Goal: Task Accomplishment & Management: Complete application form

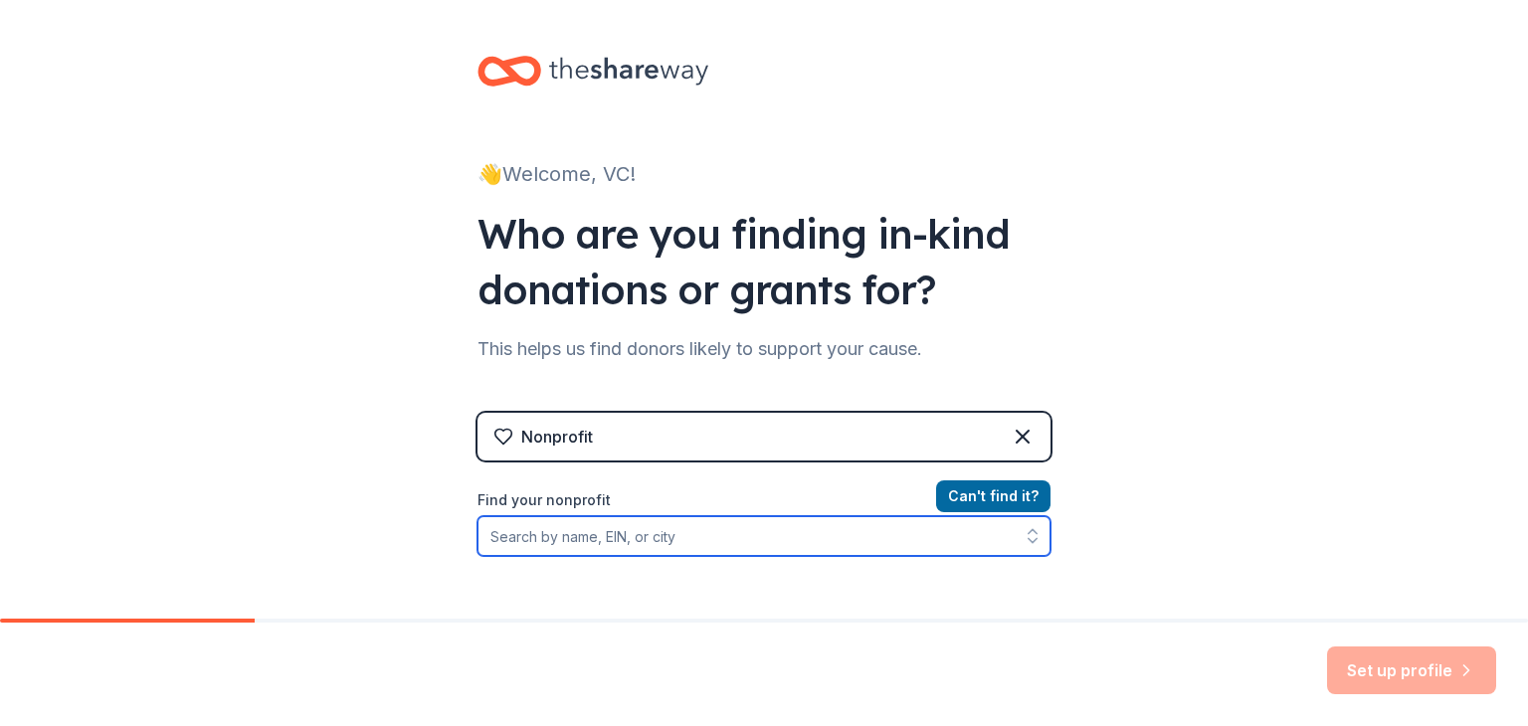
click at [924, 538] on input "Find your nonprofit" at bounding box center [763, 536] width 573 height 40
type input "valley c"
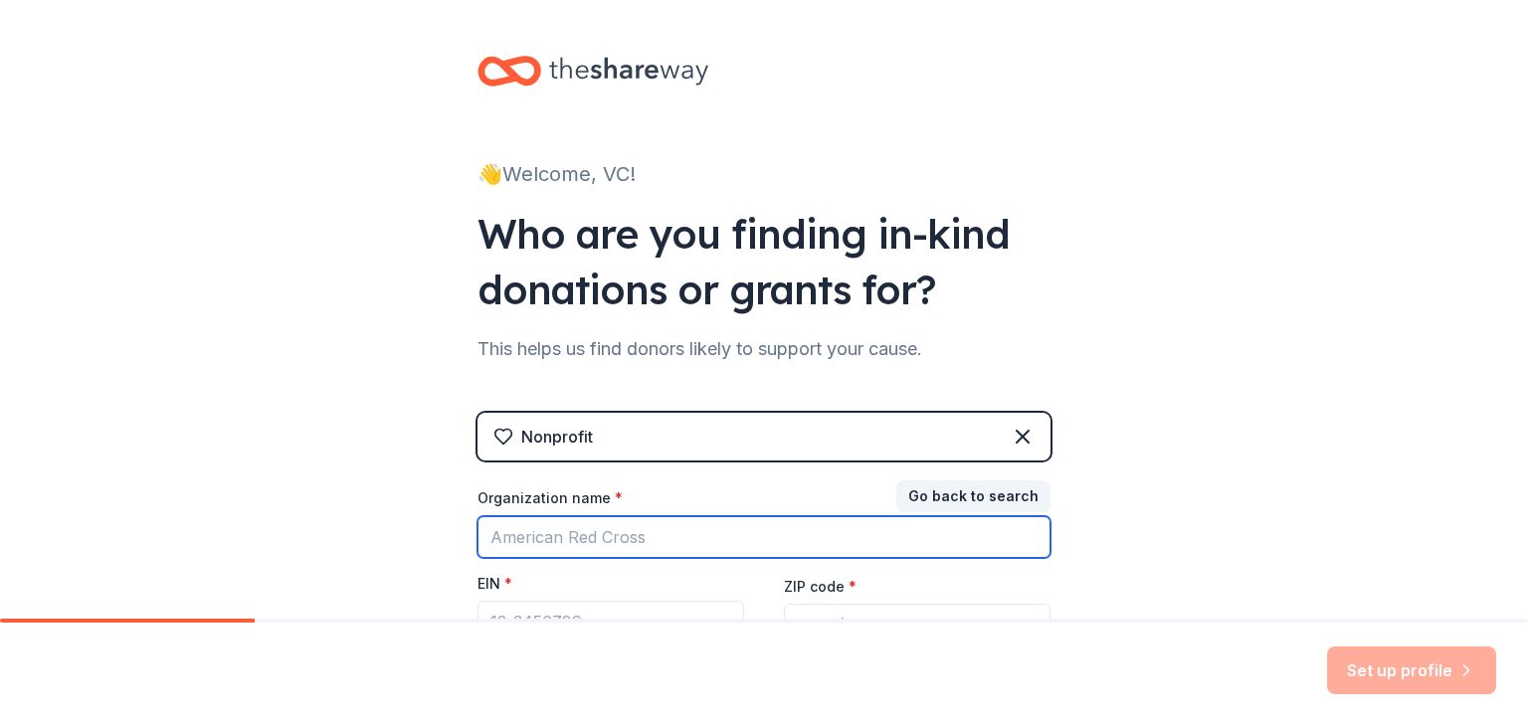
click at [770, 533] on input "Organization name *" at bounding box center [763, 537] width 573 height 42
click at [742, 534] on input "Organization name *" at bounding box center [763, 537] width 573 height 42
type input "valley center youth wrestling"
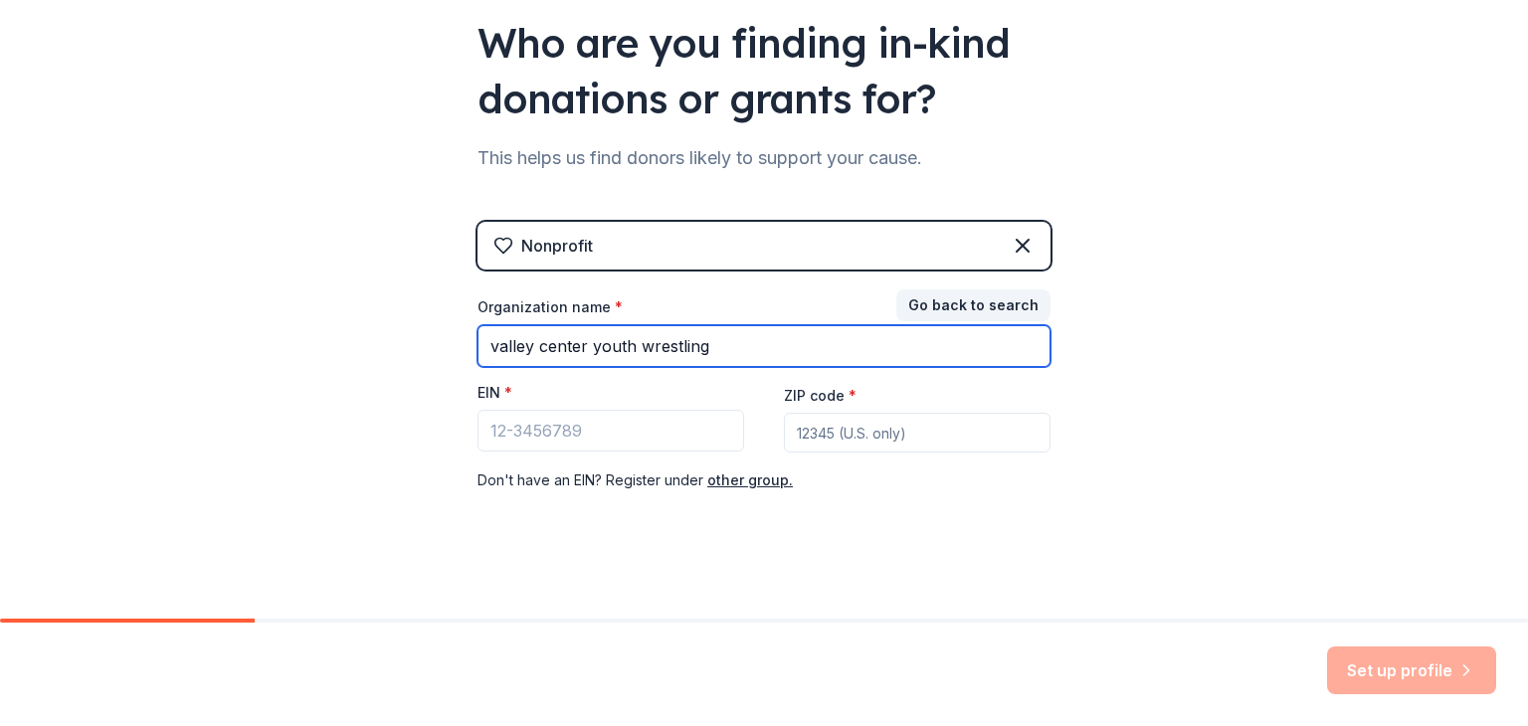
scroll to position [200, 0]
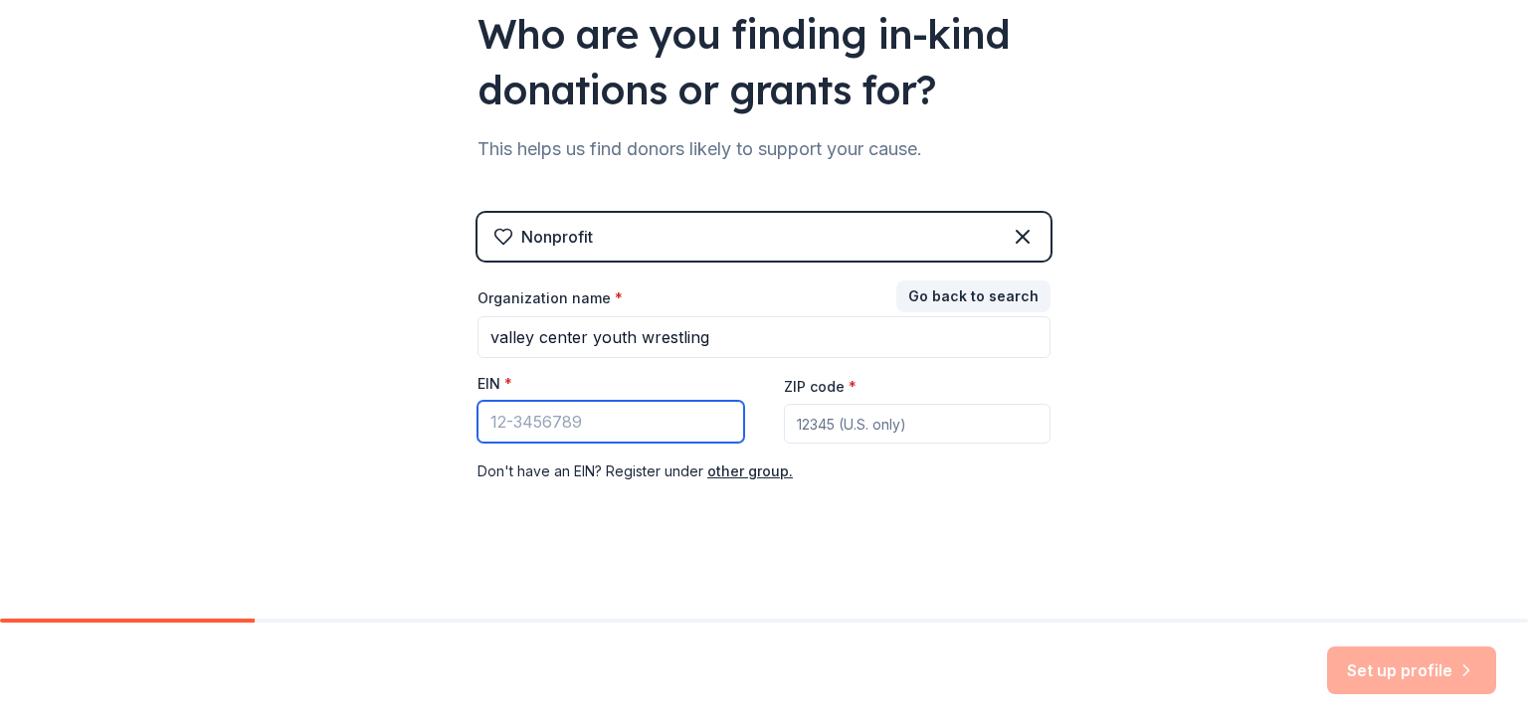
click at [687, 415] on input "EIN *" at bounding box center [610, 422] width 267 height 42
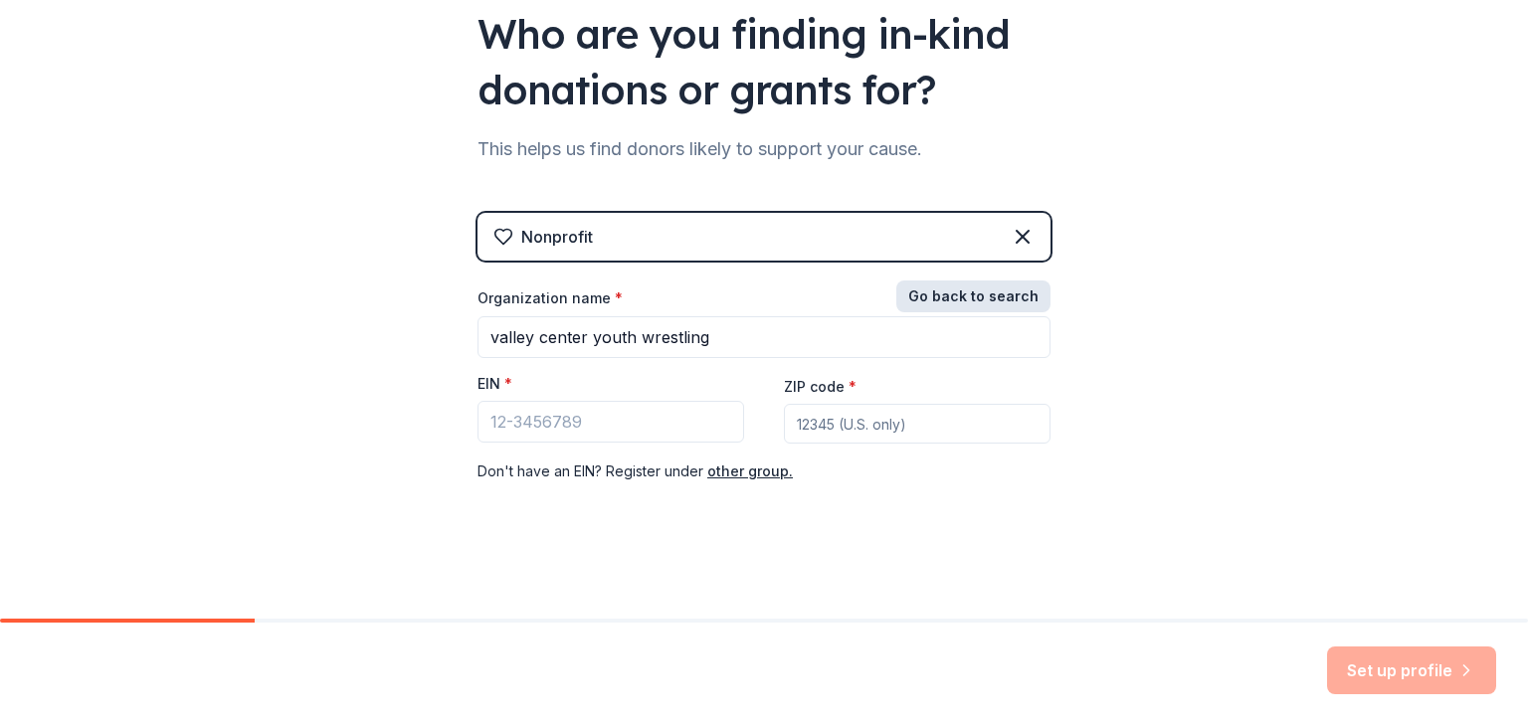
click at [923, 297] on button "Go back to search" at bounding box center [973, 296] width 154 height 32
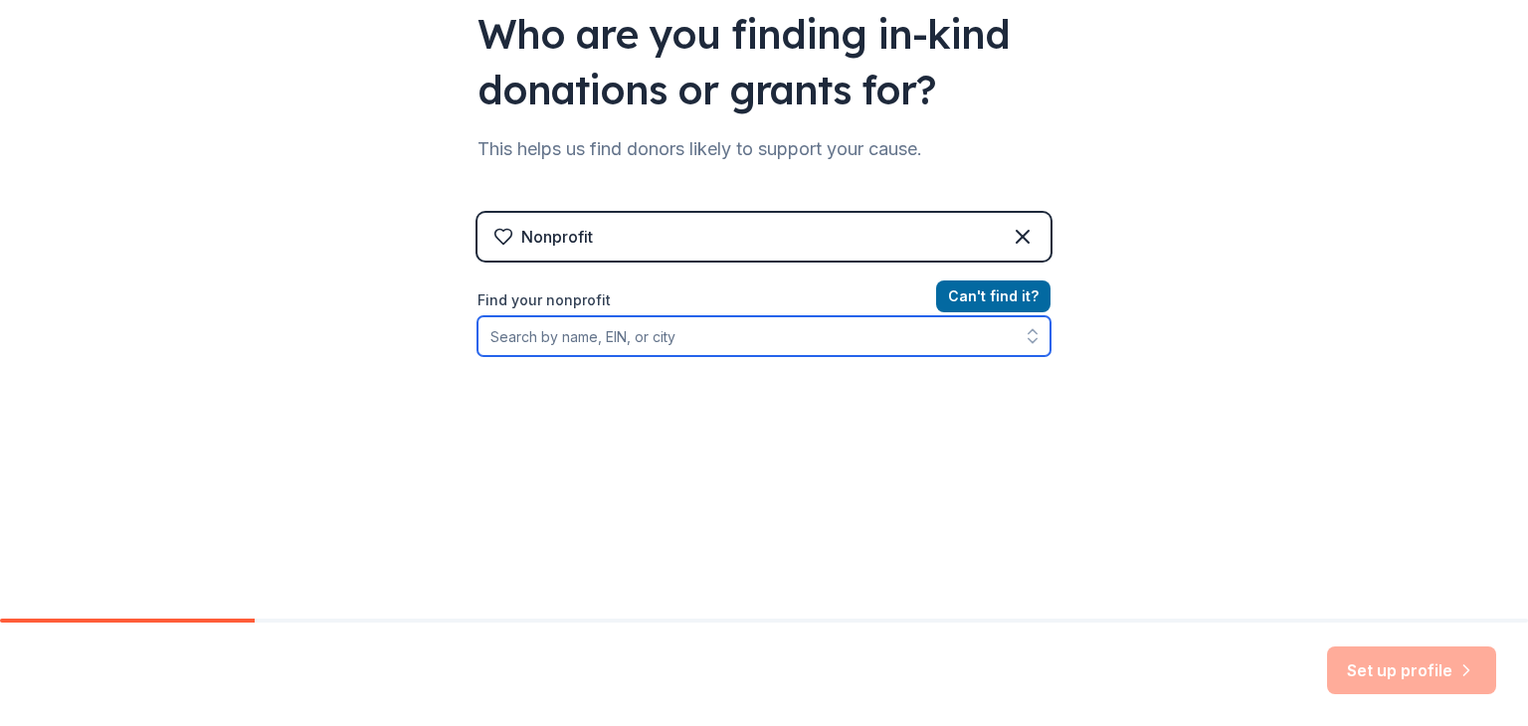
click at [752, 324] on input "Find your nonprofit" at bounding box center [763, 336] width 573 height 40
type input "valley center youth wres"
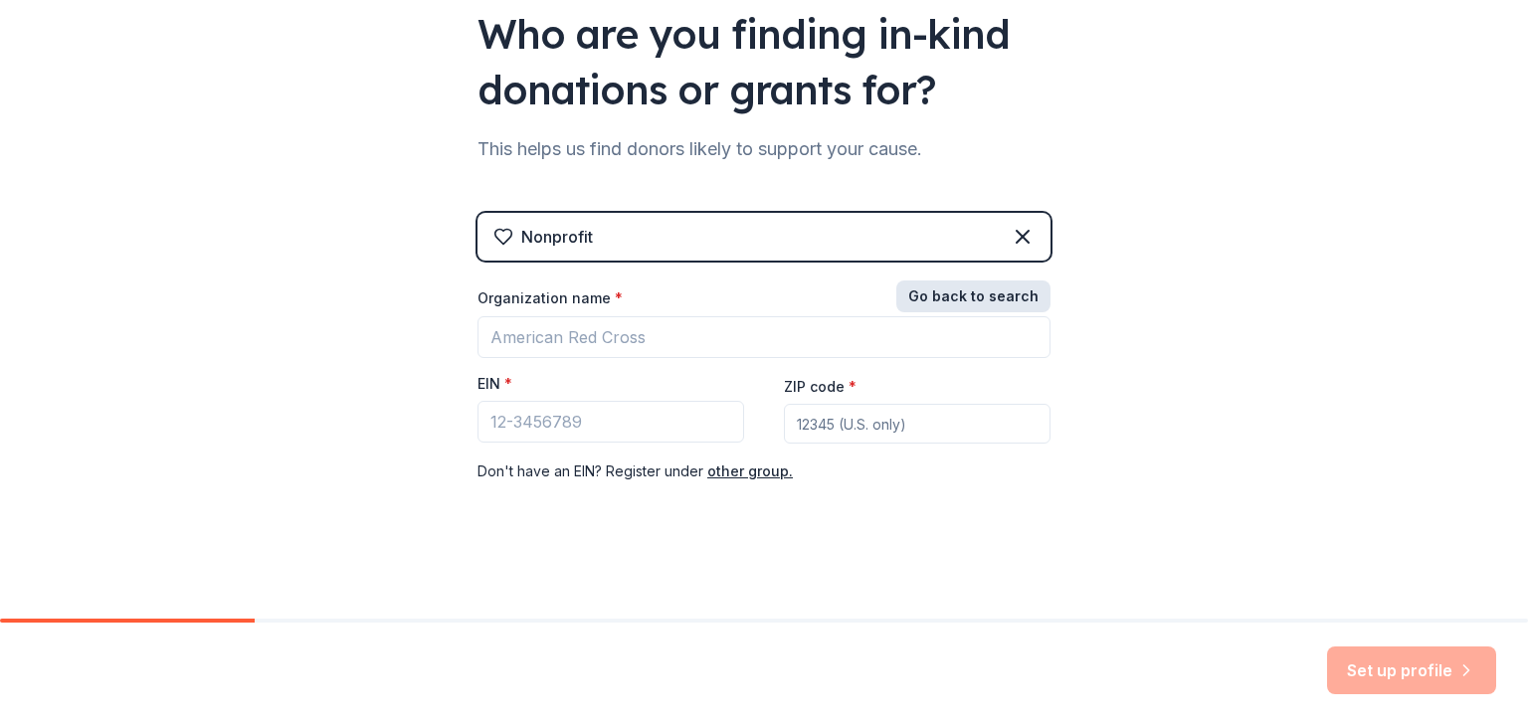
click at [915, 301] on button "Go back to search" at bounding box center [973, 296] width 154 height 32
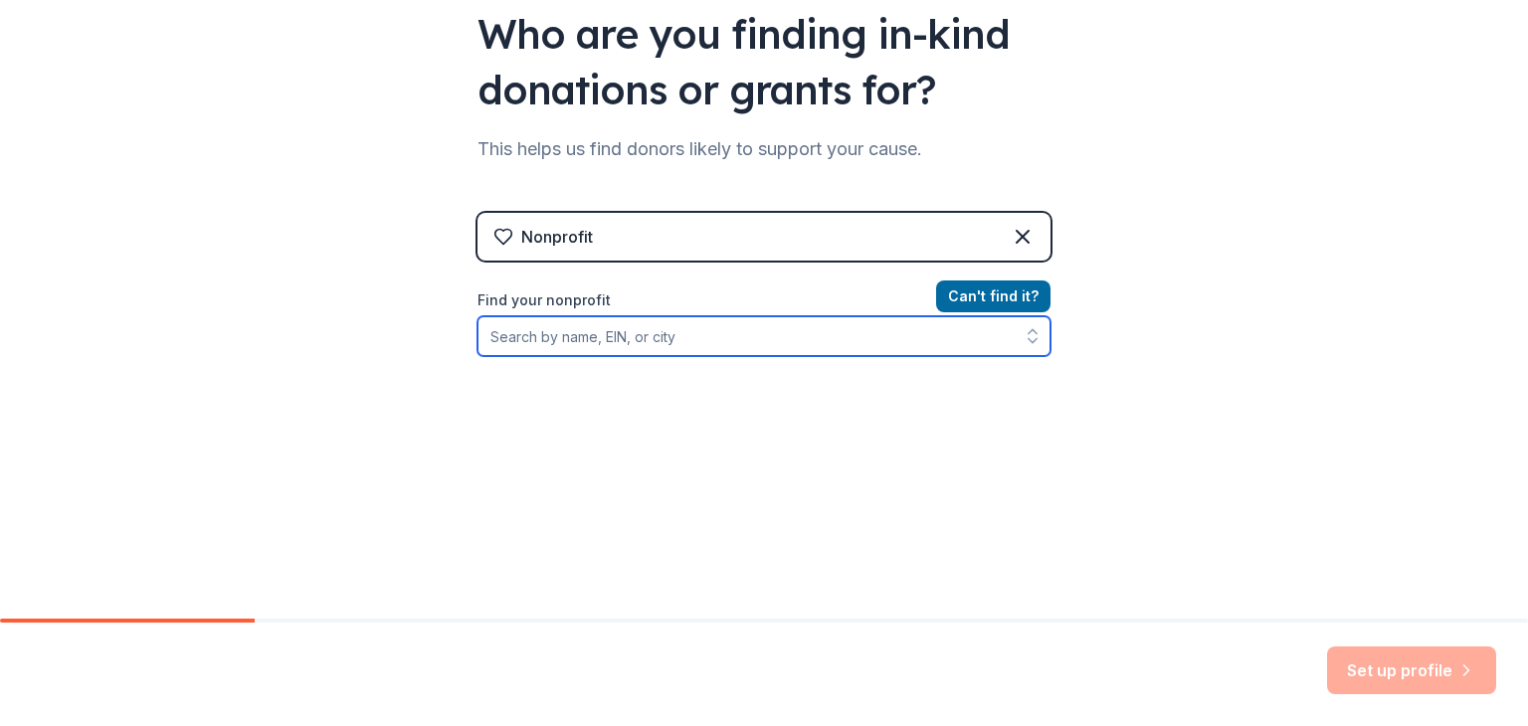
click at [736, 347] on input "Find your nonprofit" at bounding box center [763, 336] width 573 height 40
type input "valley center"
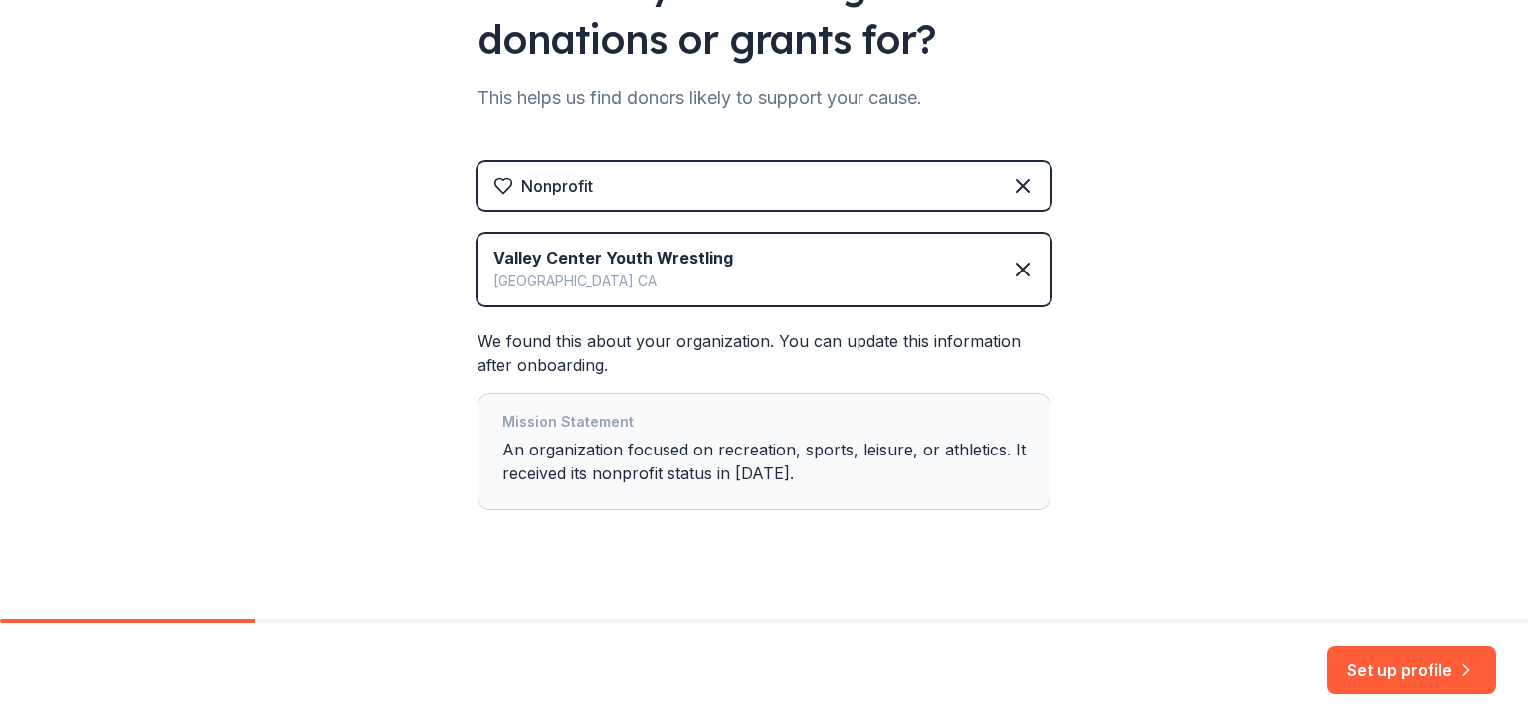
scroll to position [277, 0]
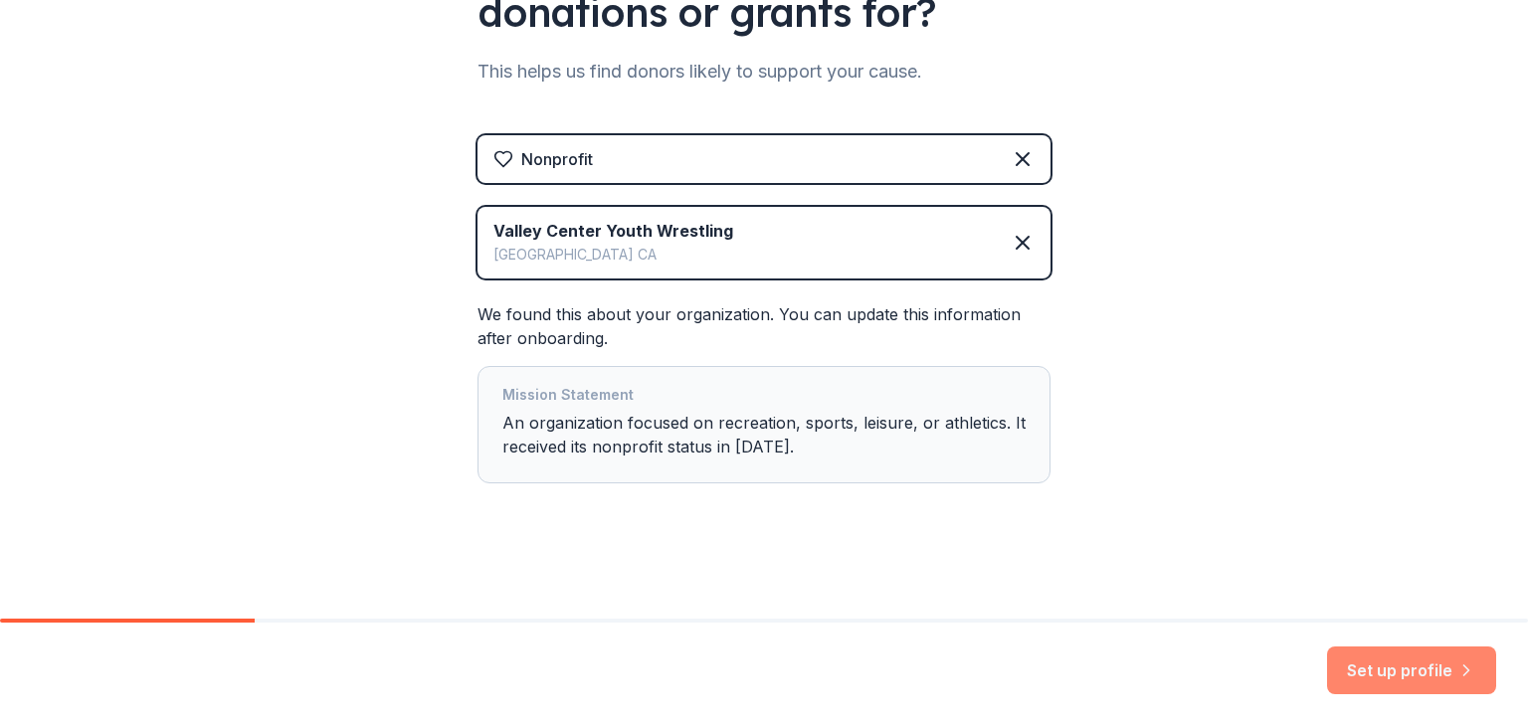
click at [1424, 676] on button "Set up profile" at bounding box center [1411, 670] width 169 height 48
